Goal: Transaction & Acquisition: Purchase product/service

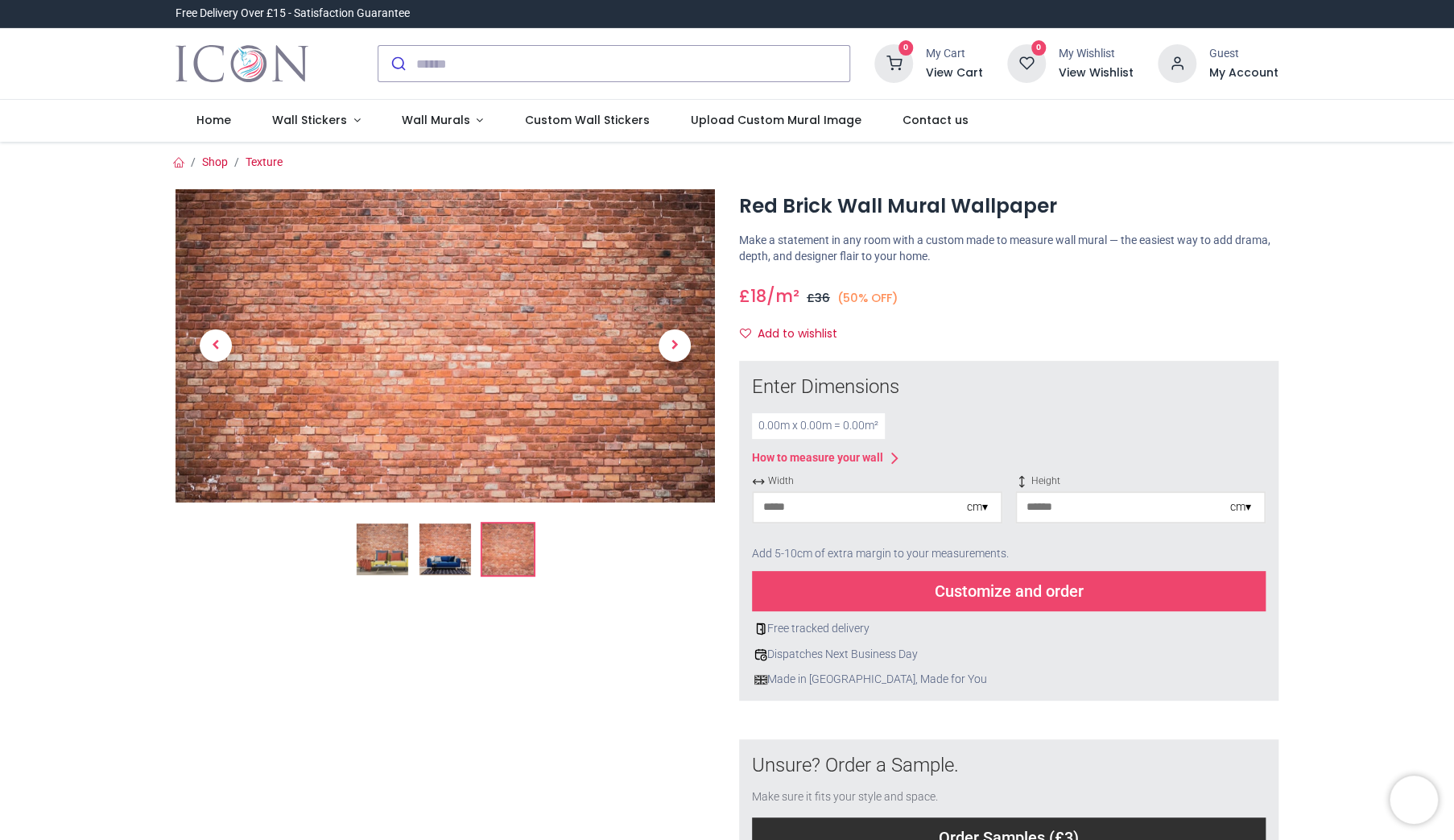
click at [214, 236] on link at bounding box center [216, 345] width 81 height 219
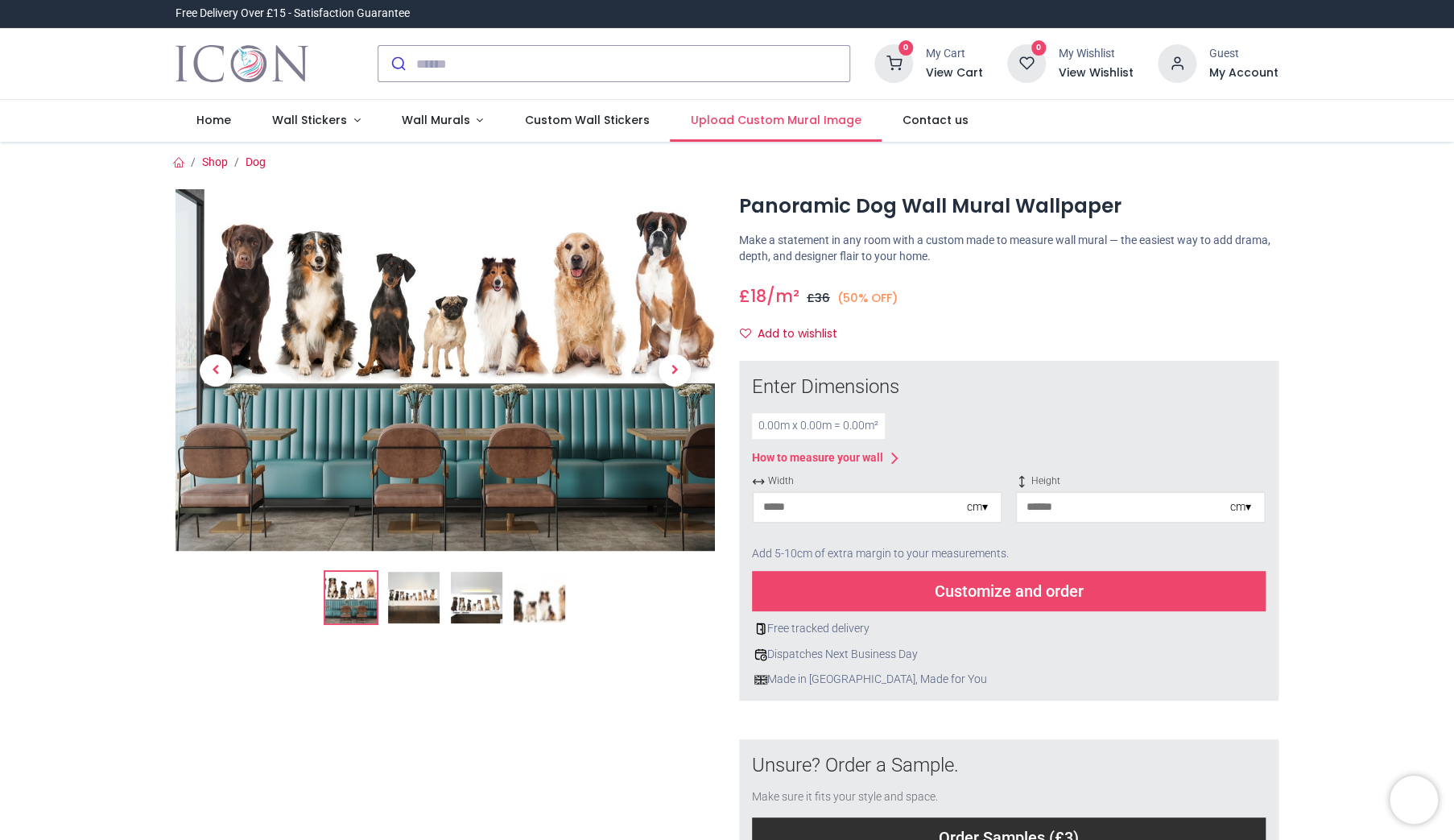
click at [770, 116] on span "Upload Custom Mural Image" at bounding box center [777, 121] width 171 height 17
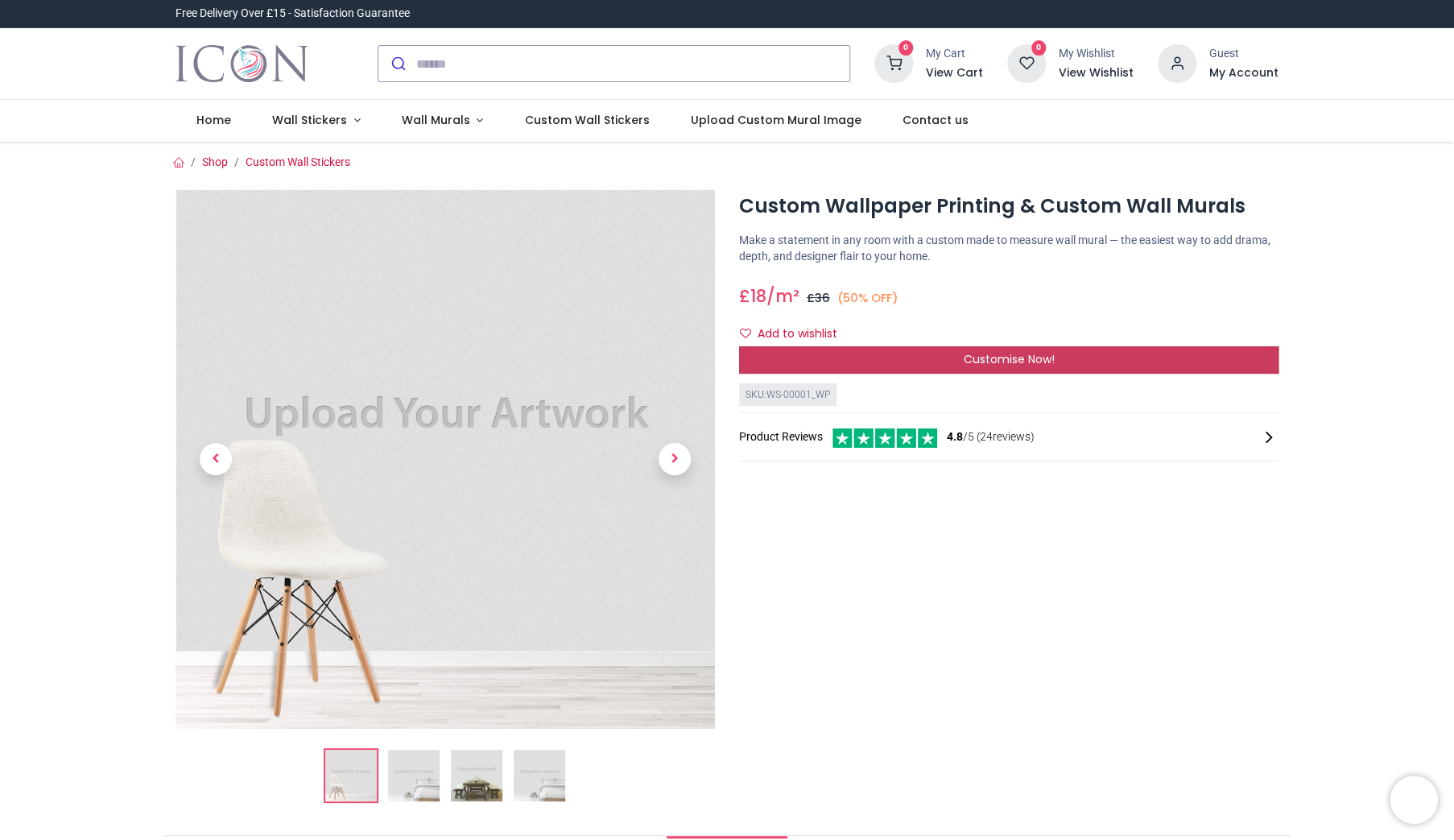
click at [946, 350] on div "Customise Now!" at bounding box center [1009, 360] width 539 height 28
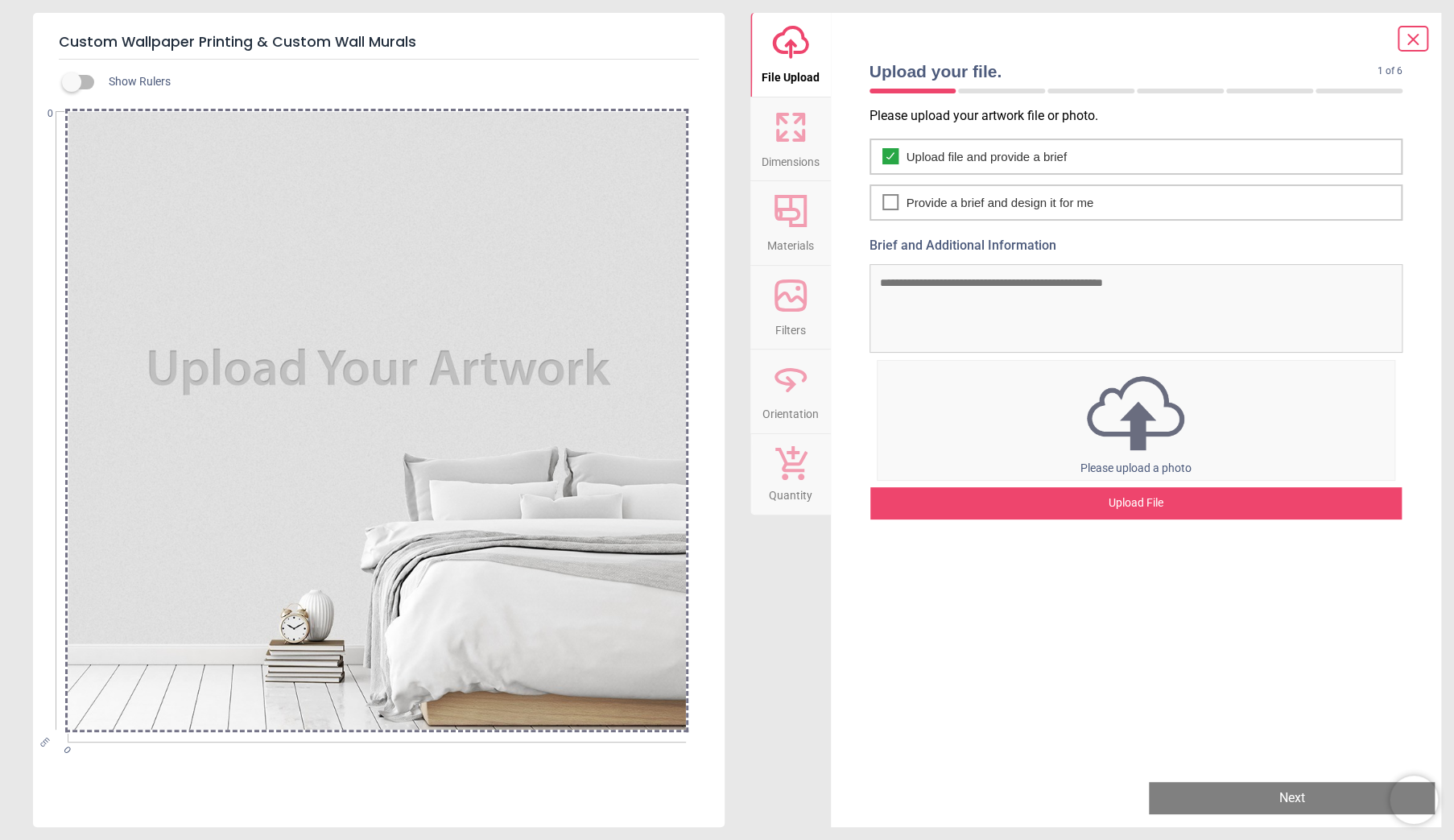
click at [1088, 410] on img at bounding box center [1137, 412] width 518 height 84
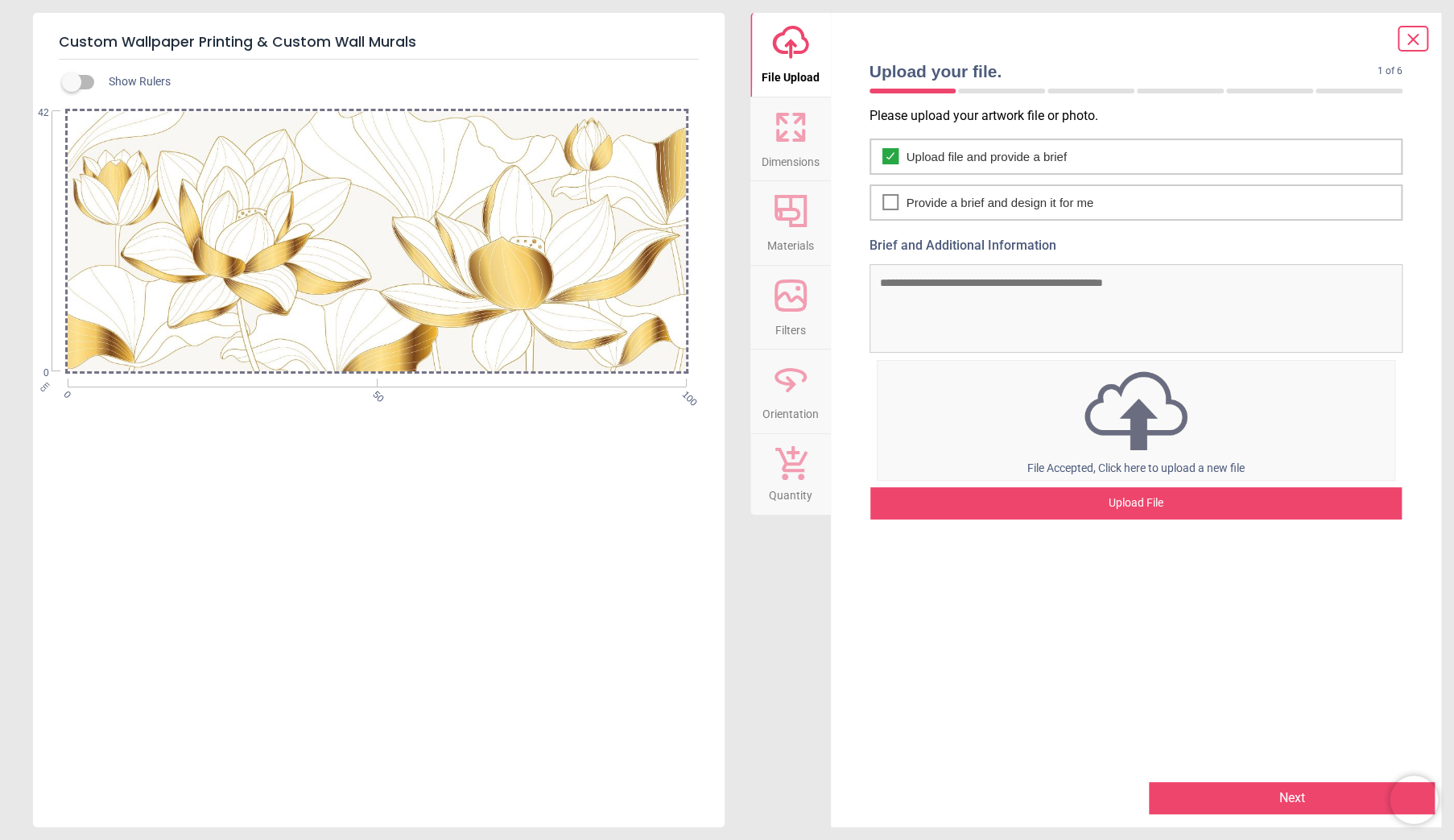
click at [1105, 505] on div "Upload File" at bounding box center [1137, 502] width 532 height 32
click at [1241, 796] on button "Next" at bounding box center [1292, 798] width 286 height 32
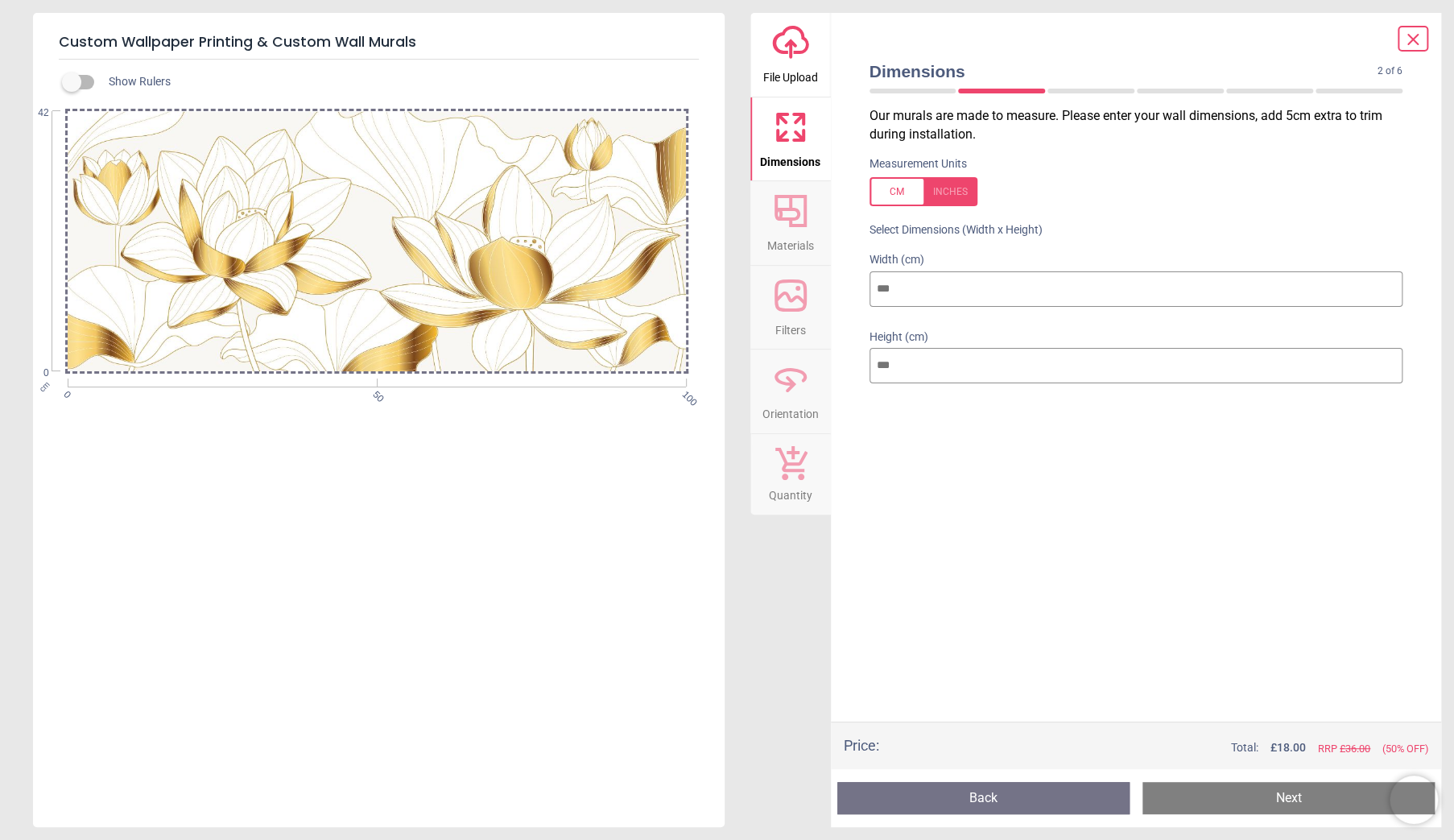
click at [928, 286] on input "***" at bounding box center [1137, 289] width 534 height 36
drag, startPoint x: 928, startPoint y: 286, endPoint x: 803, endPoint y: 313, distance: 127.9
click at [803, 313] on div "upload-cloud-line File Upload Dimensions Crop Materials Filters Orientation Qua…" at bounding box center [1097, 420] width 692 height 814
